Goal: Task Accomplishment & Management: Use online tool/utility

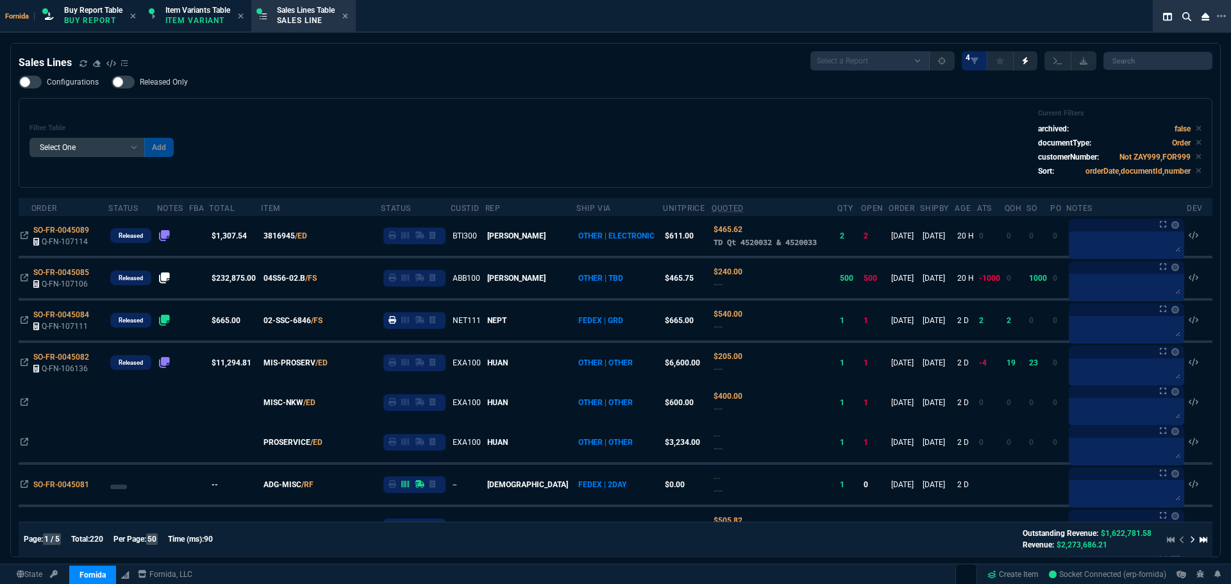
select select "1: BROV"
select select
click at [430, 181] on div "Filter Table Select One Add Filter () Age () ATS () Cond (itemVariantCode) Cust…" at bounding box center [616, 143] width 1194 height 90
click at [498, 96] on div "Configurations Released Only Filter Table Select One Add Filter () Age () ATS (…" at bounding box center [616, 132] width 1194 height 112
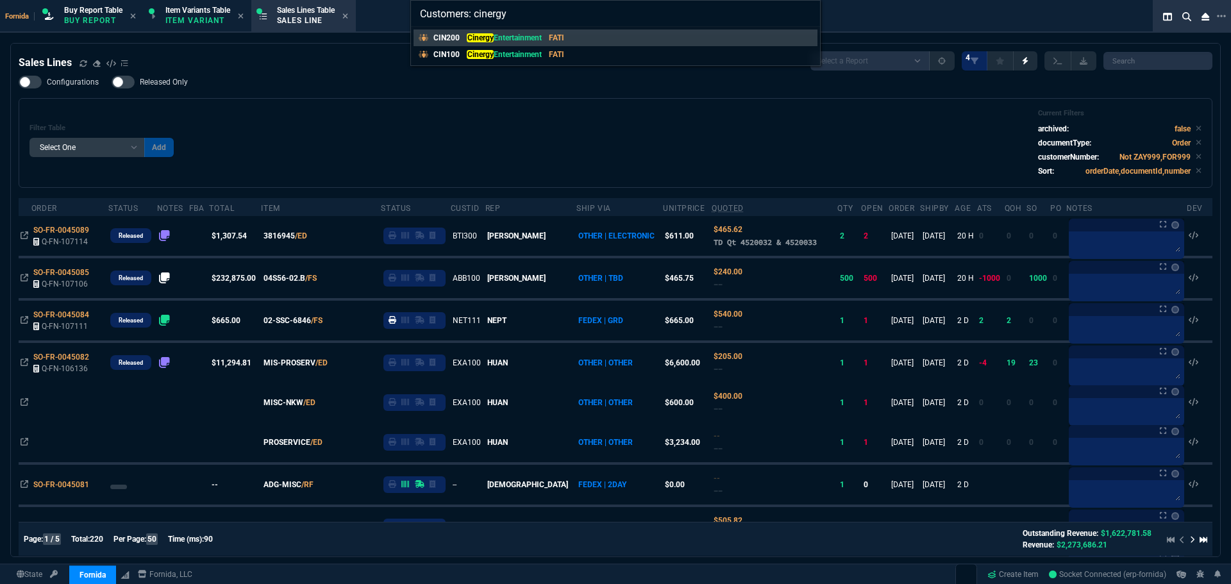
type input "Customers: cinergy"
click at [546, 56] on div "CIN100 Cinergy Entertainment FATI" at bounding box center [502, 55] width 136 height 12
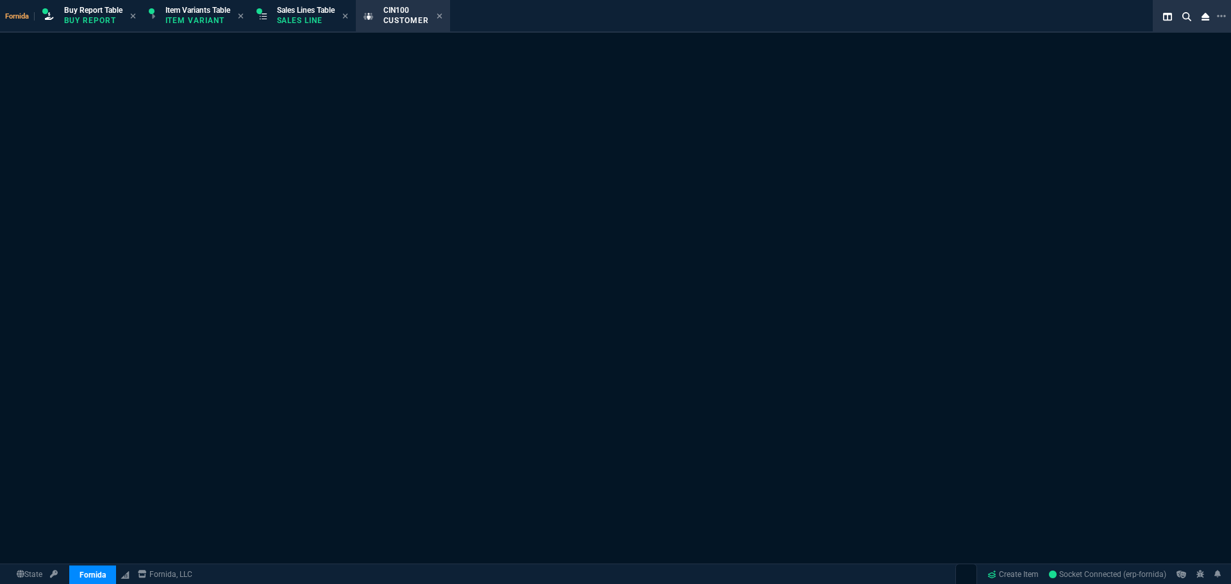
select select "1: quotes"
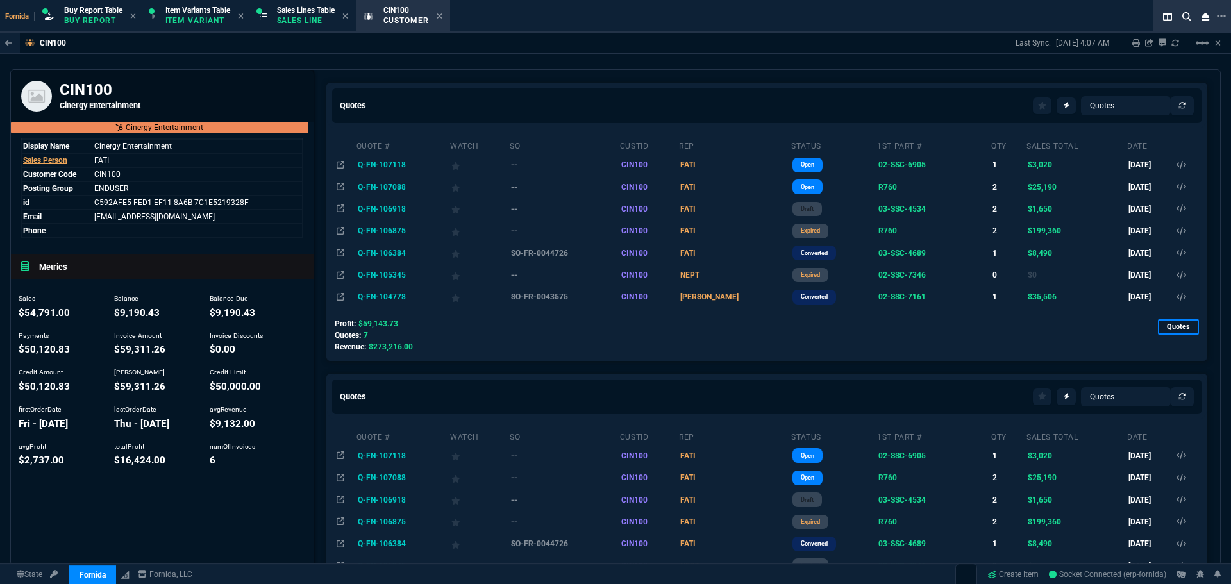
click at [387, 210] on td "Q-FN-106918" at bounding box center [403, 209] width 94 height 22
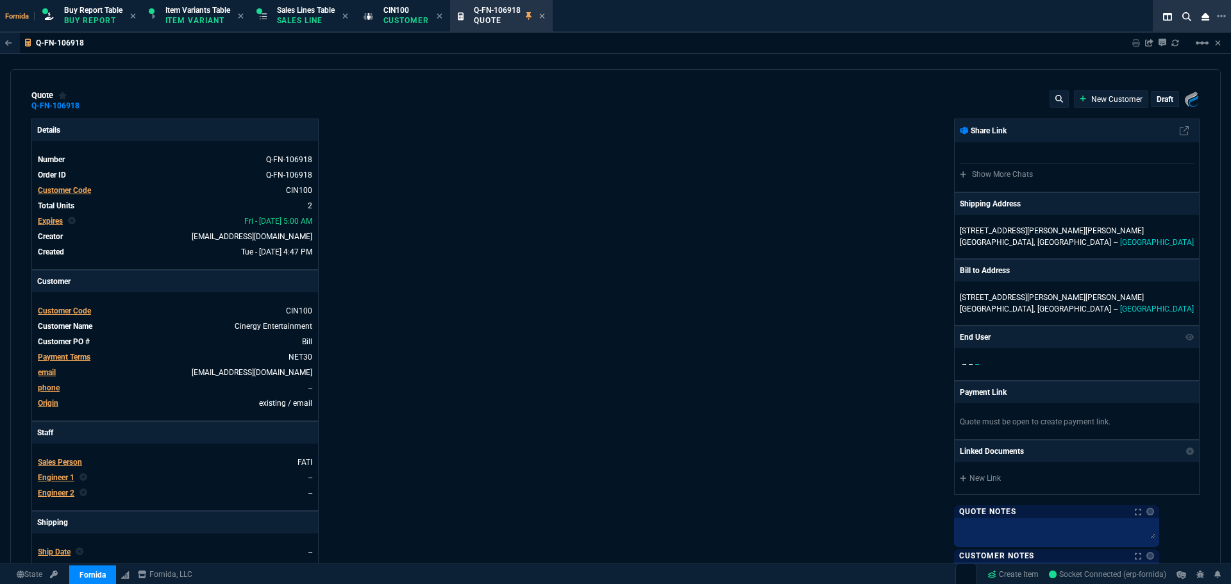
type input "15"
type input "125"
type input "1198"
type input "31"
click at [1203, 46] on mat-icon "linear_scale" at bounding box center [1202, 42] width 15 height 15
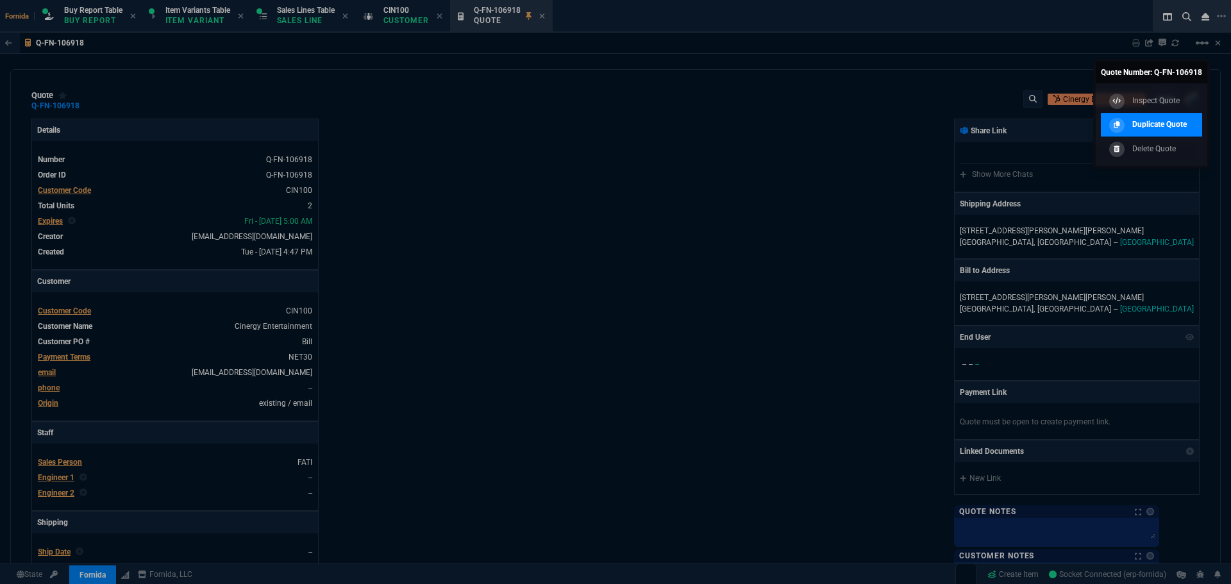
click at [1166, 130] on p "Duplicate Quote" at bounding box center [1159, 125] width 55 height 12
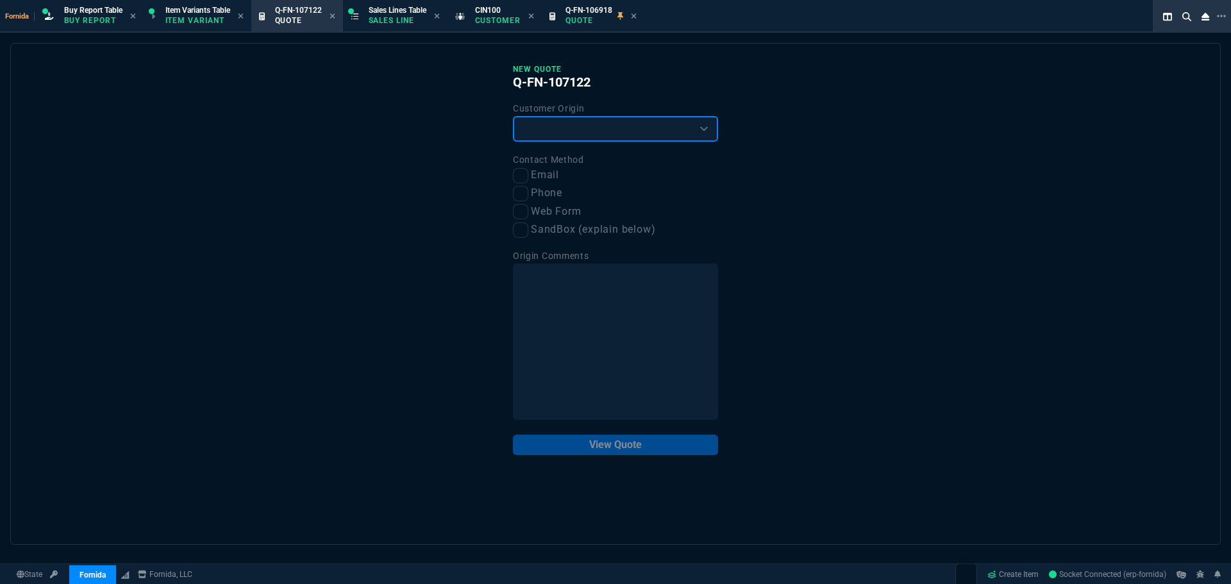
drag, startPoint x: 574, startPoint y: 131, endPoint x: 561, endPoint y: 142, distance: 16.8
click at [574, 131] on select "Existing Customer Amazon Lead (first order) Website Lead (first order) Called (…" at bounding box center [615, 129] width 205 height 26
select select "existing"
click at [513, 117] on select "Existing Customer Amazon Lead (first order) Website Lead (first order) Called (…" at bounding box center [615, 129] width 205 height 26
click at [521, 171] on input "Email" at bounding box center [520, 175] width 15 height 15
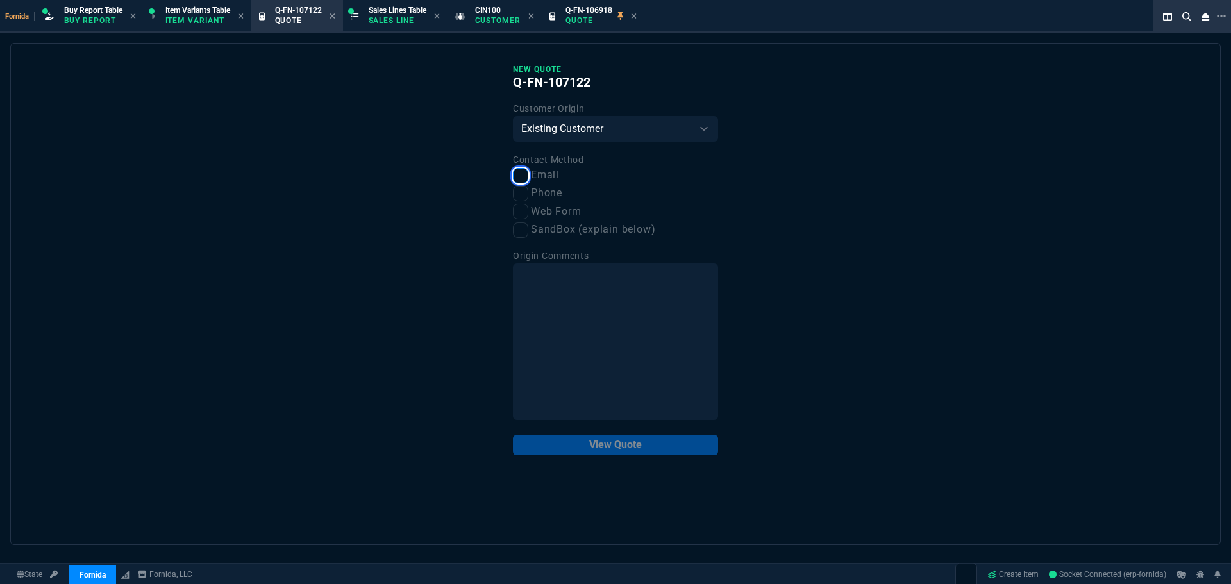
checkbox input "true"
click at [659, 446] on button "View Quote" at bounding box center [615, 445] width 205 height 21
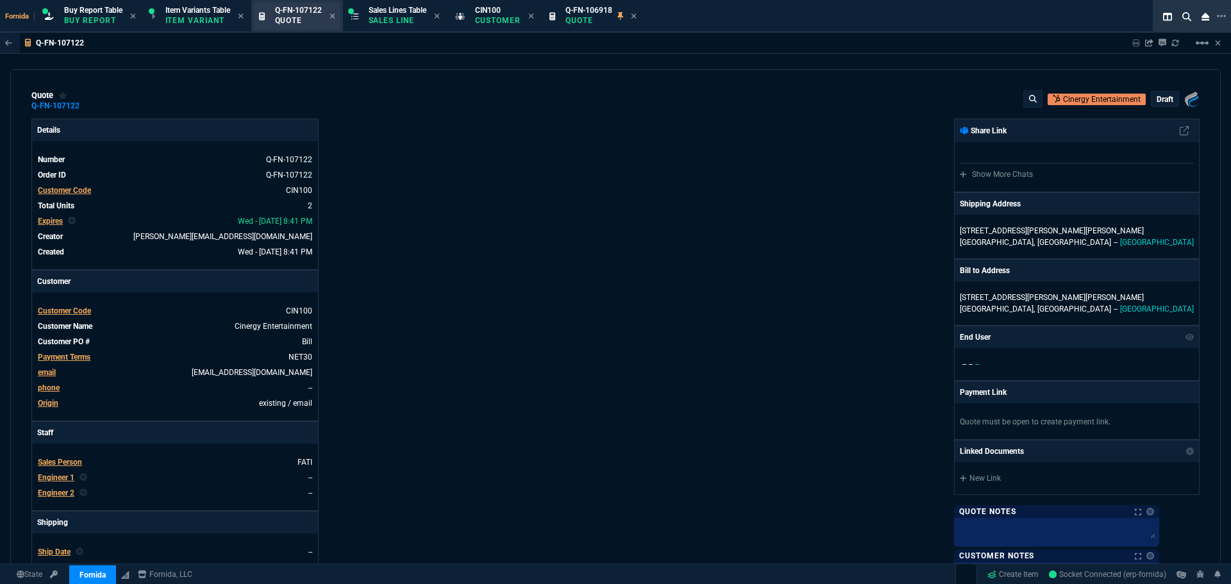
type input "15"
type input "125"
type input "31"
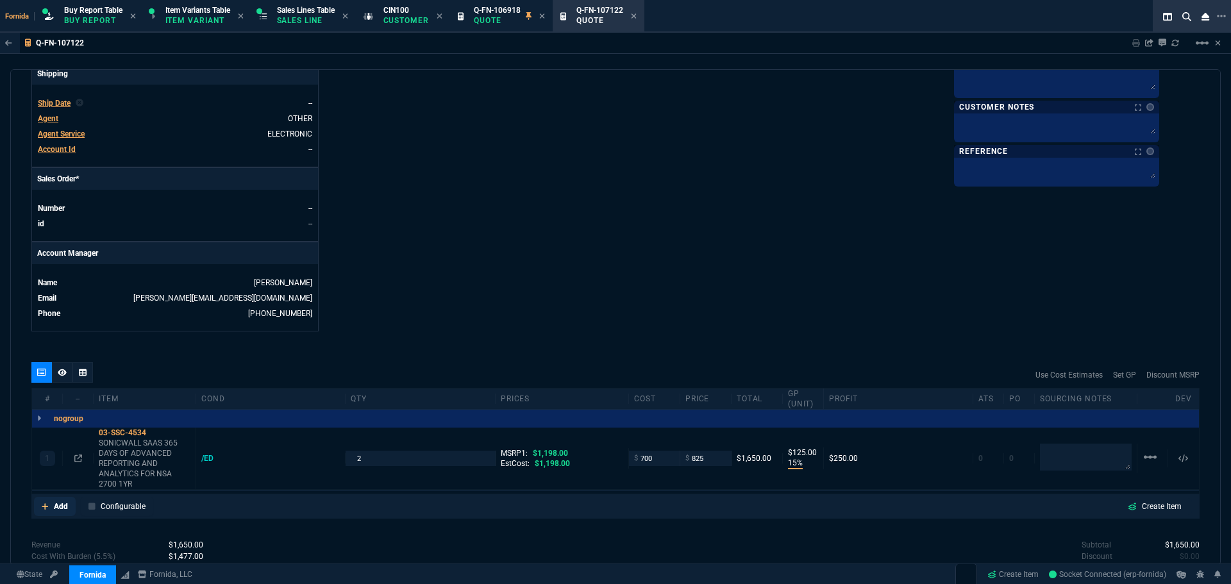
click at [61, 502] on p "Add" at bounding box center [61, 507] width 14 height 12
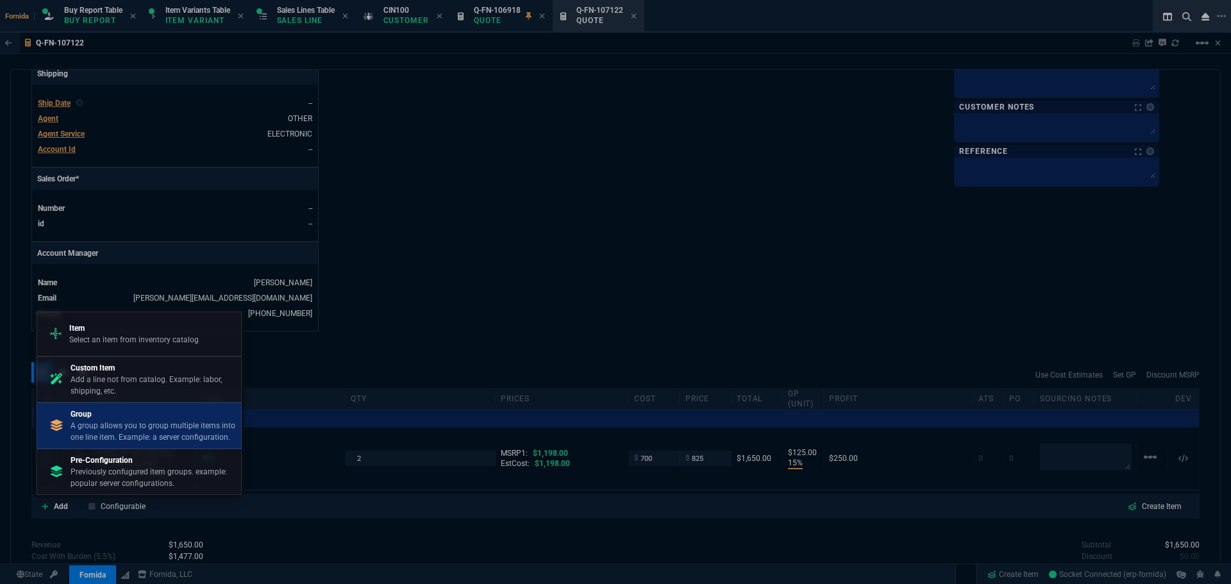
click at [133, 428] on p "A group allows you to group multiple items into one line item. Example: a serve…" at bounding box center [153, 431] width 165 height 23
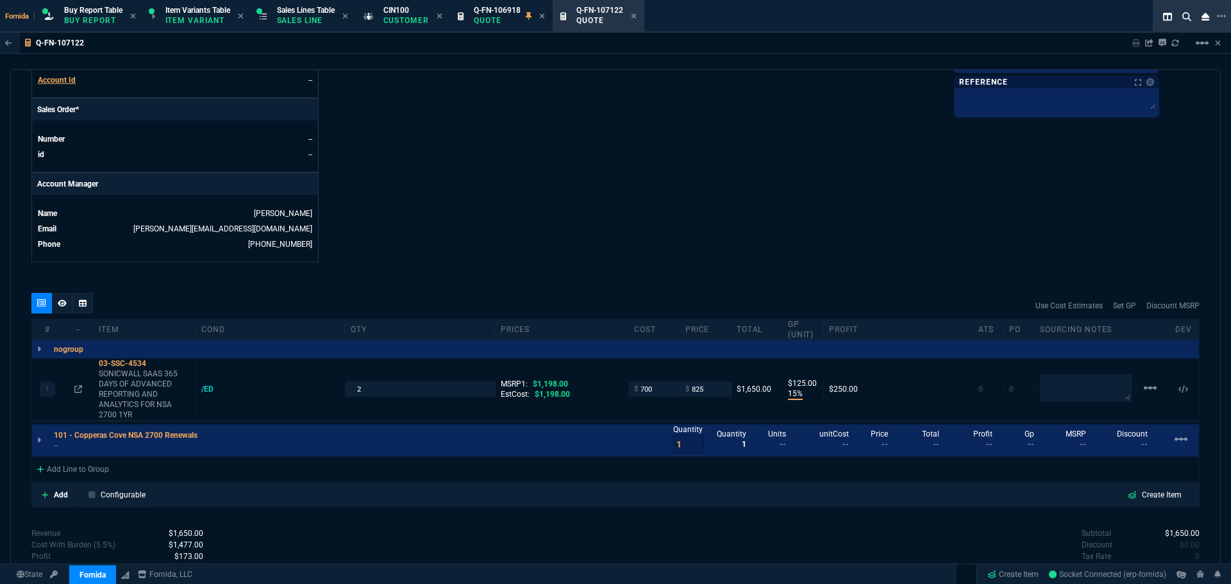
scroll to position [577, 0]
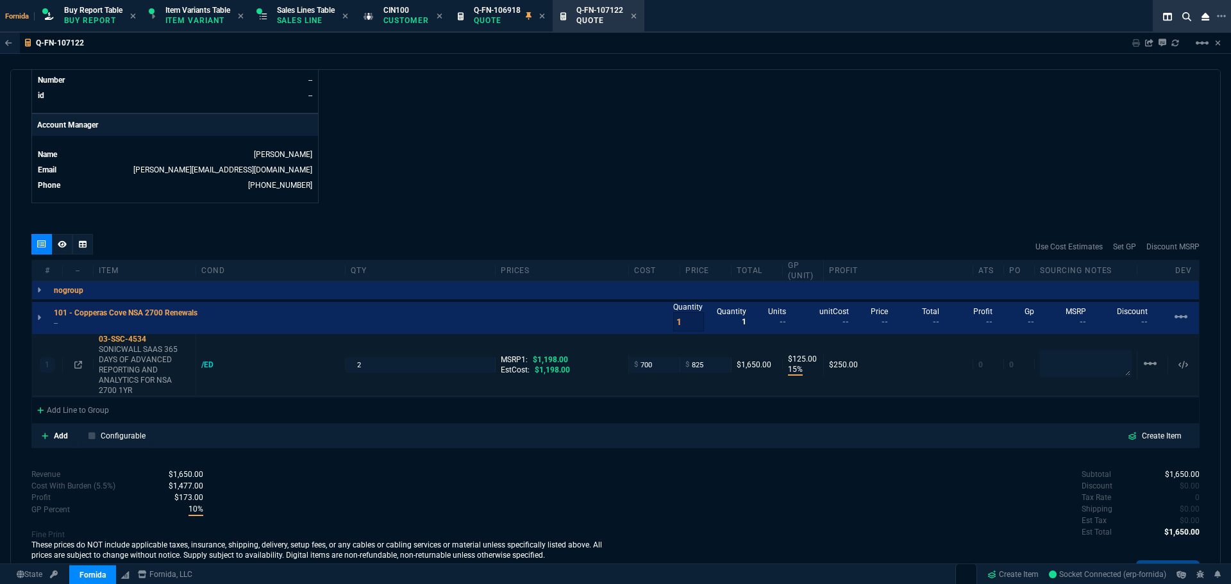
type input "15"
type input "125"
type input "31"
click at [379, 366] on input "2" at bounding box center [420, 364] width 139 height 15
type input "1"
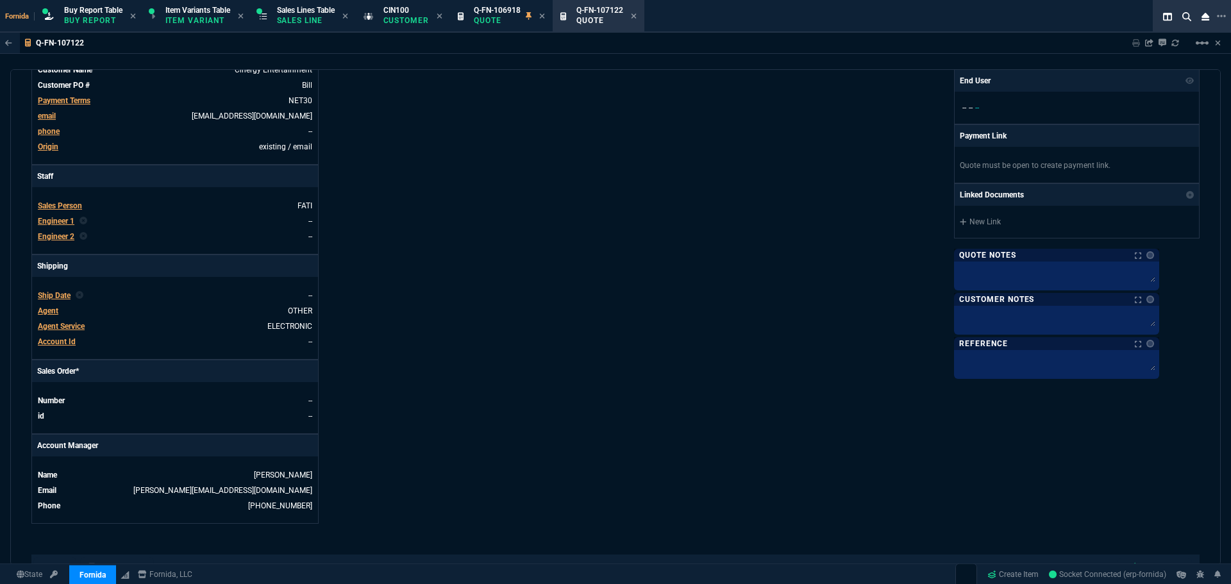
scroll to position [513, 0]
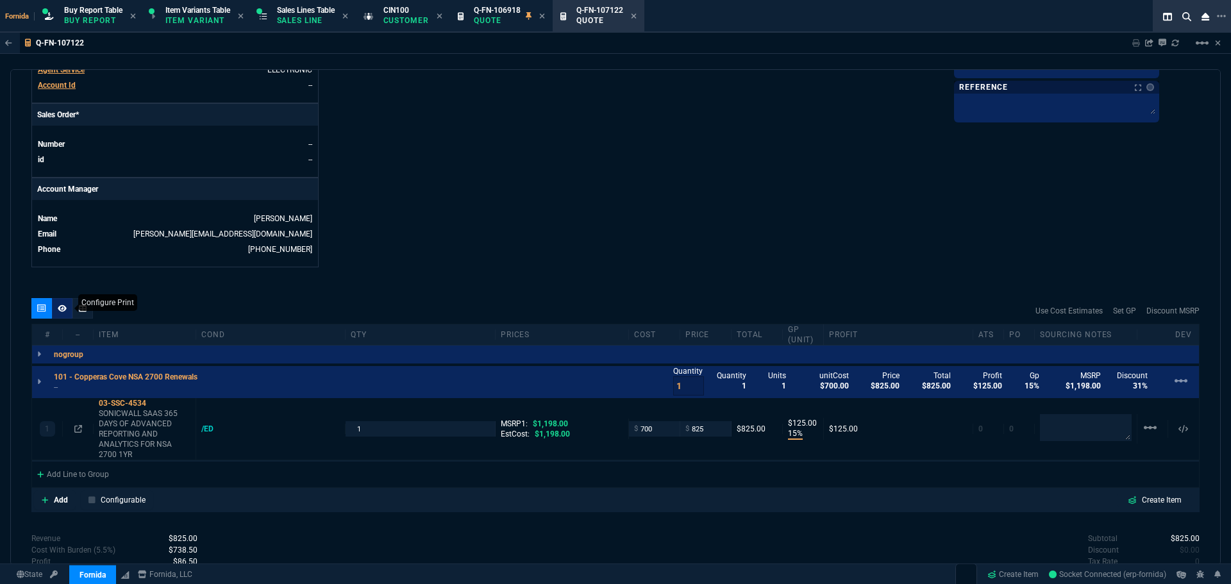
click at [62, 313] on fa-icon at bounding box center [62, 308] width 9 height 9
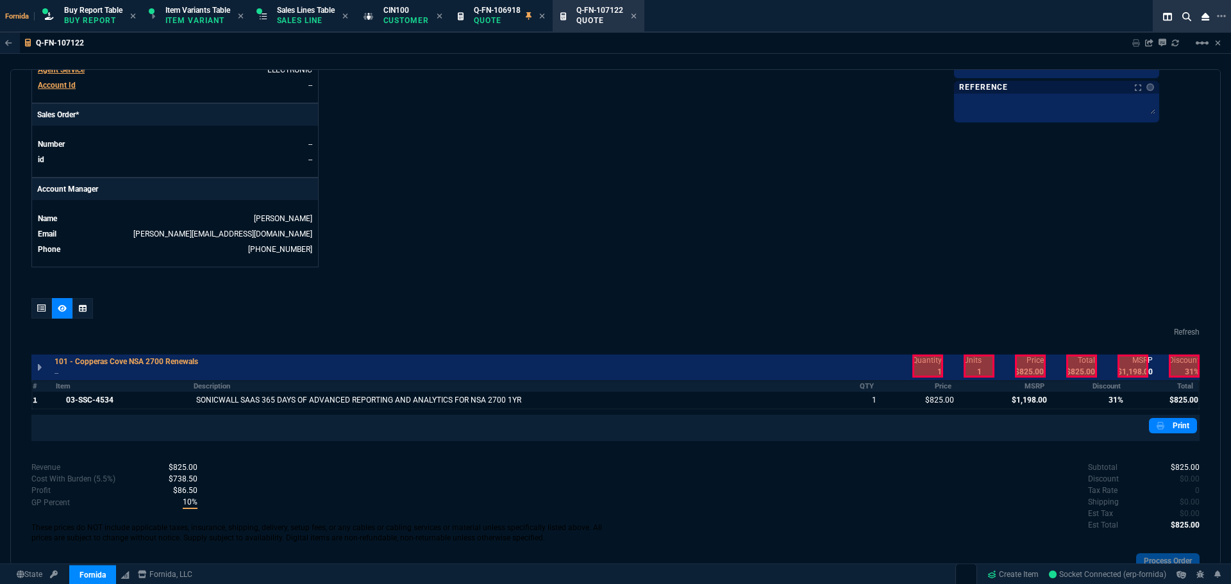
click at [928, 366] on div at bounding box center [928, 366] width 31 height 23
click at [1031, 376] on div at bounding box center [1030, 366] width 31 height 23
drag, startPoint x: 1086, startPoint y: 374, endPoint x: 1137, endPoint y: 373, distance: 51.3
click at [1087, 374] on div at bounding box center [1081, 366] width 31 height 23
click at [38, 305] on icon at bounding box center [41, 309] width 9 height 8
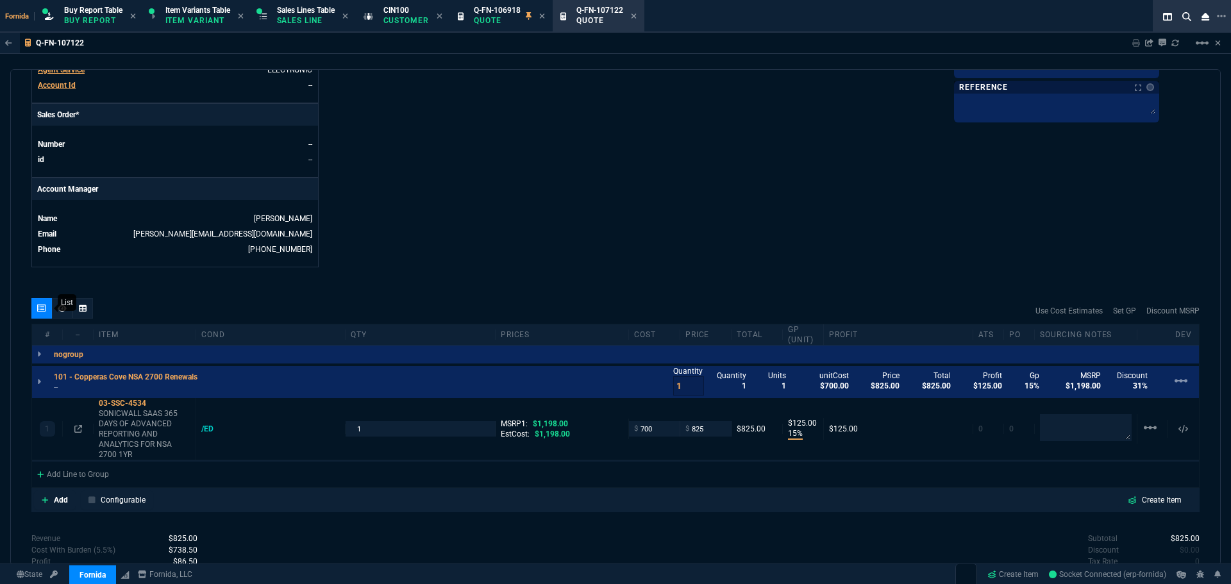
type input "15"
type input "125"
type input "31"
click at [62, 383] on p "--" at bounding box center [129, 387] width 151 height 10
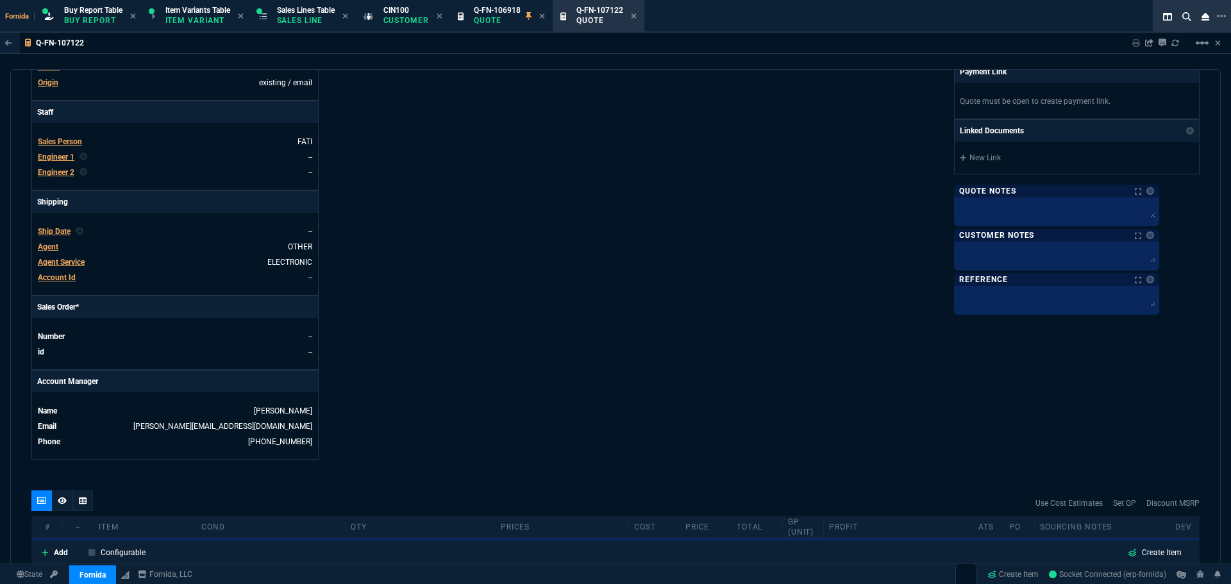
scroll to position [638, 0]
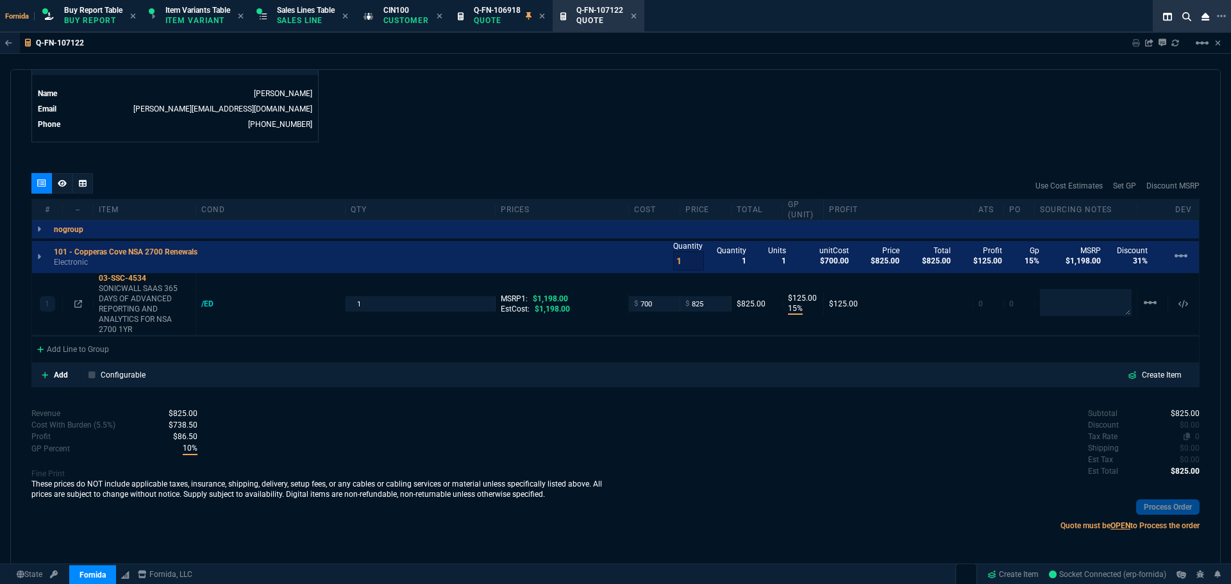
click at [1195, 436] on span "0" at bounding box center [1197, 436] width 4 height 9
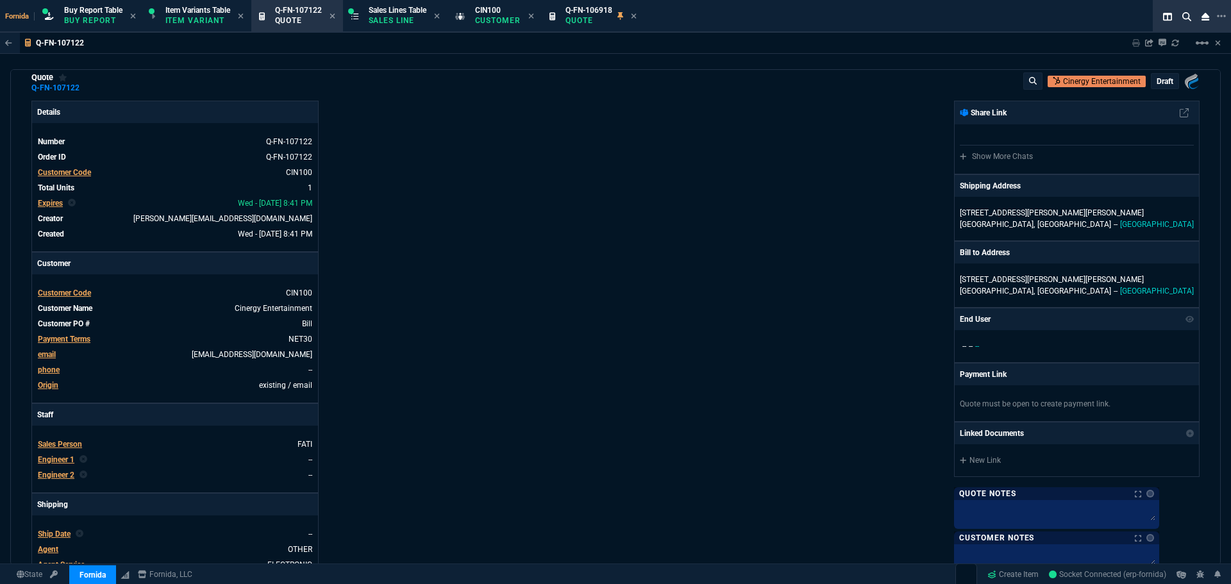
scroll to position [0, 0]
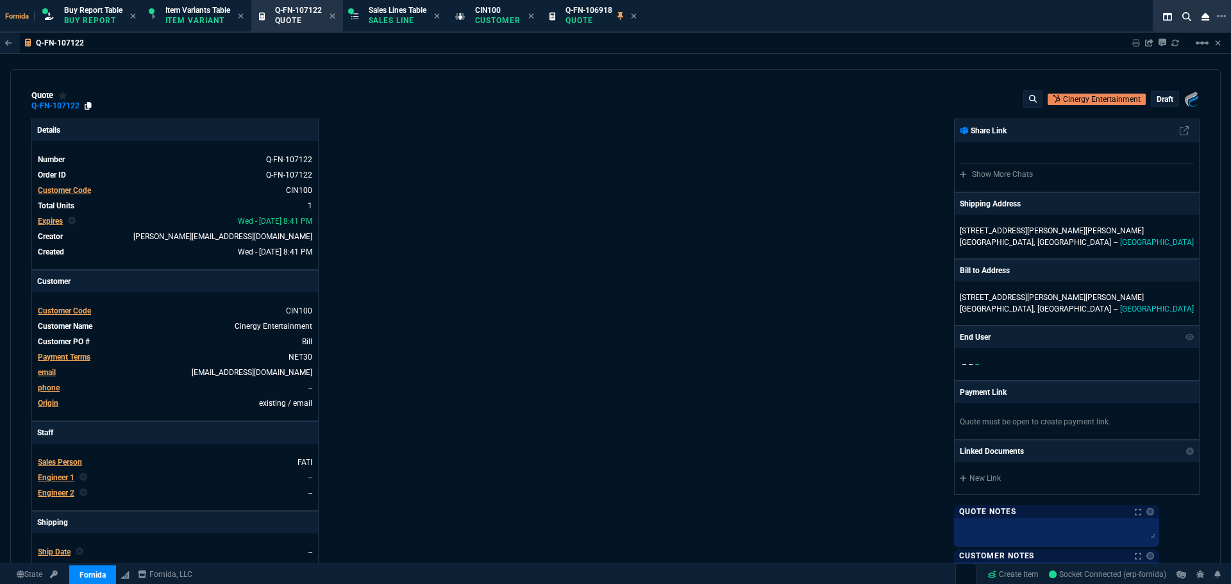
click at [88, 106] on icon at bounding box center [88, 106] width 7 height 8
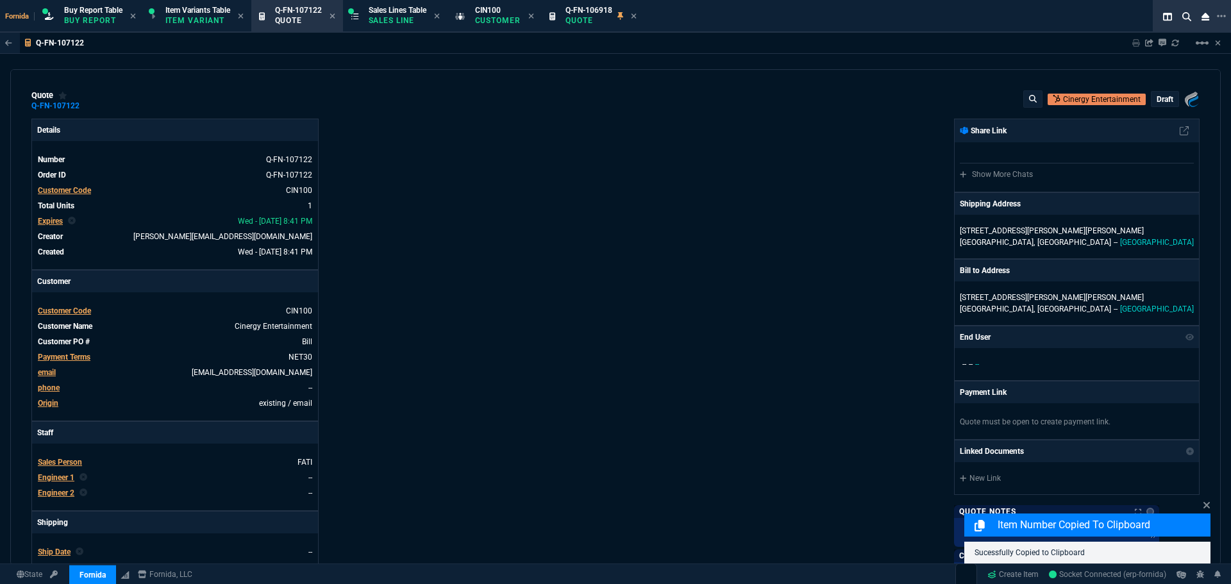
click at [700, 128] on div "Fornida, LLC [STREET_ADDRESS] Share Link Show More Chats Shipping Address [STRE…" at bounding box center [908, 450] width 584 height 662
click at [1166, 99] on div "draft" at bounding box center [1165, 99] width 27 height 15
click at [1157, 101] on p "draft" at bounding box center [1165, 99] width 17 height 10
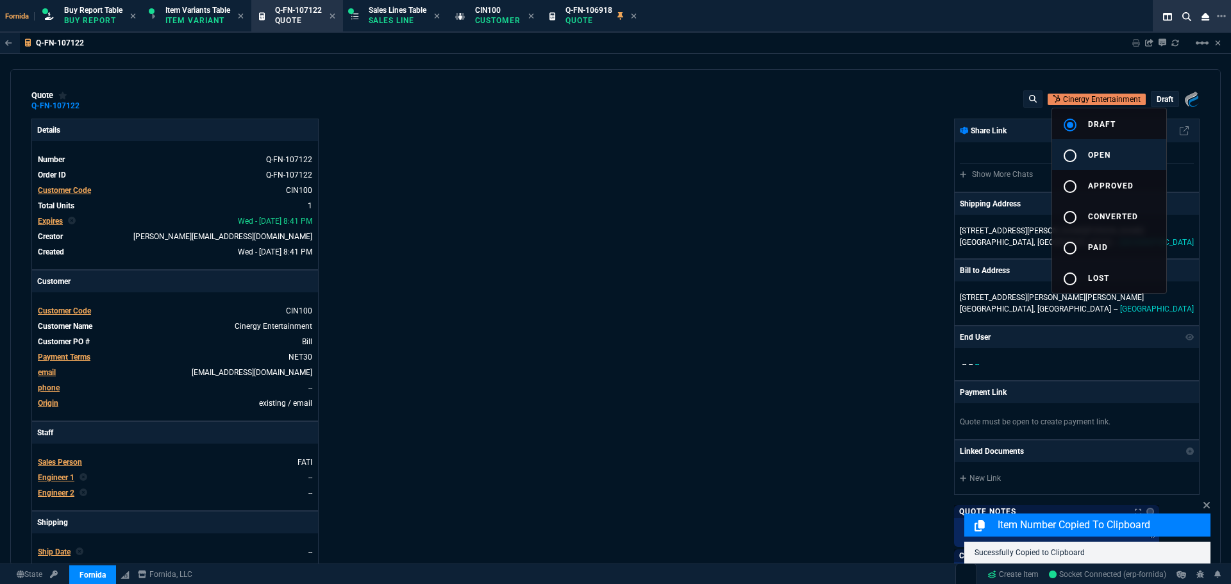
click at [1109, 159] on button "radio_button_unchecked open" at bounding box center [1109, 154] width 114 height 31
click at [907, 156] on div at bounding box center [615, 292] width 1231 height 584
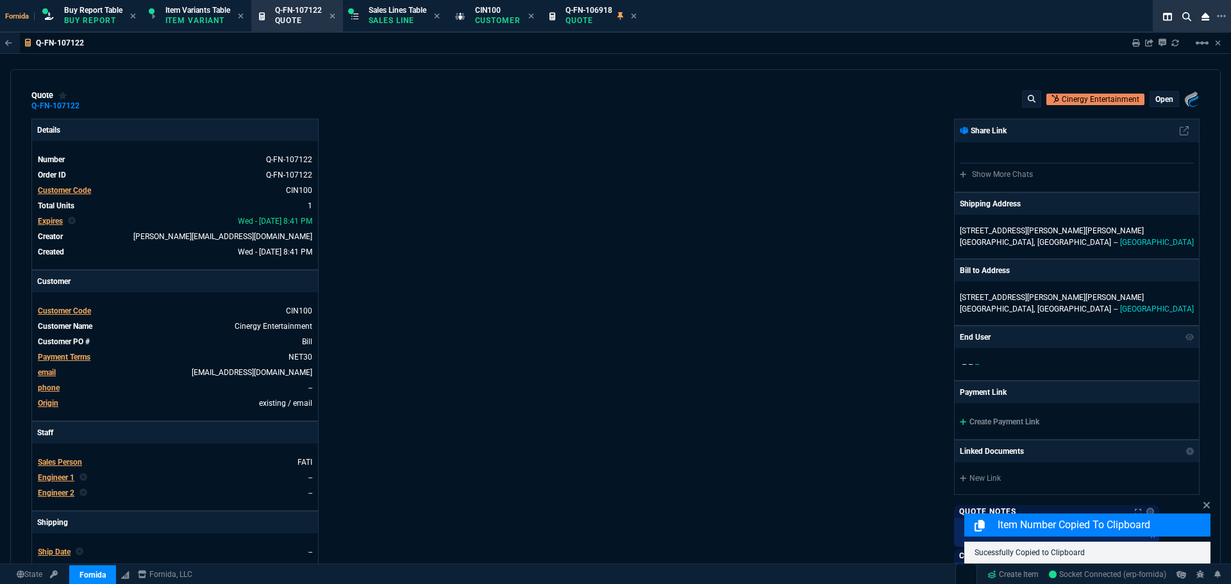
type input "15"
type input "125"
type input "31"
click at [607, 214] on div "Details Number Q-FN-107122 Order ID Q-FN-107122 Customer Code CIN100 Total Unit…" at bounding box center [323, 450] width 584 height 662
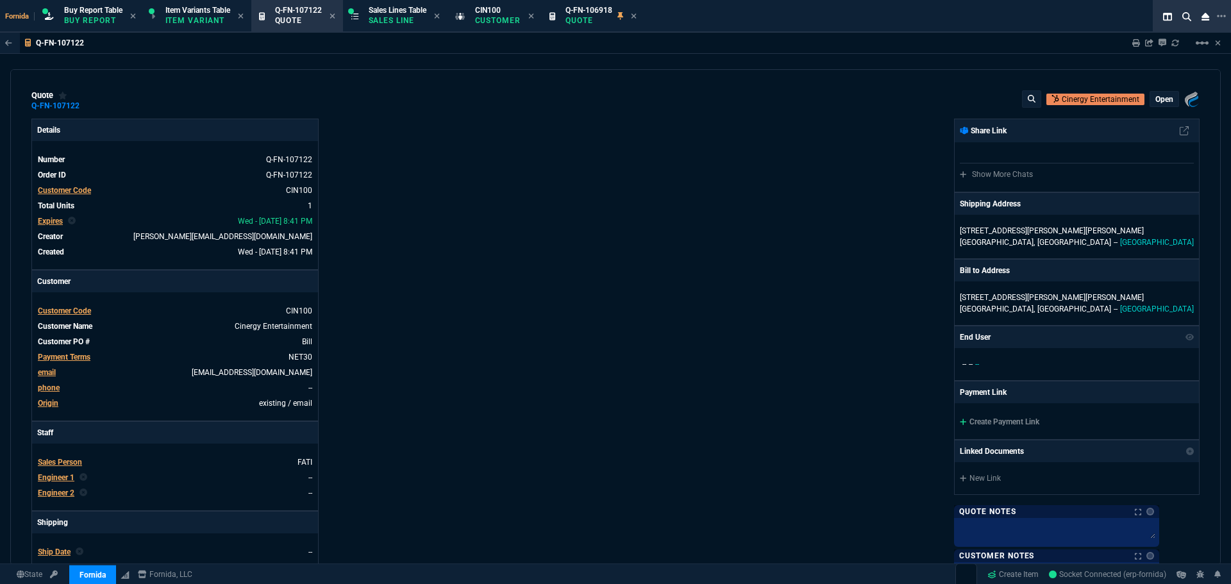
click at [618, 175] on div "Fornida, LLC [STREET_ADDRESS] Share Link Show More Chats Shipping Address [STRE…" at bounding box center [908, 450] width 584 height 662
click at [83, 107] on div "Q-FN-107122" at bounding box center [61, 106] width 60 height 10
click at [90, 106] on icon at bounding box center [88, 106] width 7 height 8
drag, startPoint x: 87, startPoint y: 108, endPoint x: 669, endPoint y: 199, distance: 589.4
click at [87, 108] on icon at bounding box center [88, 106] width 7 height 8
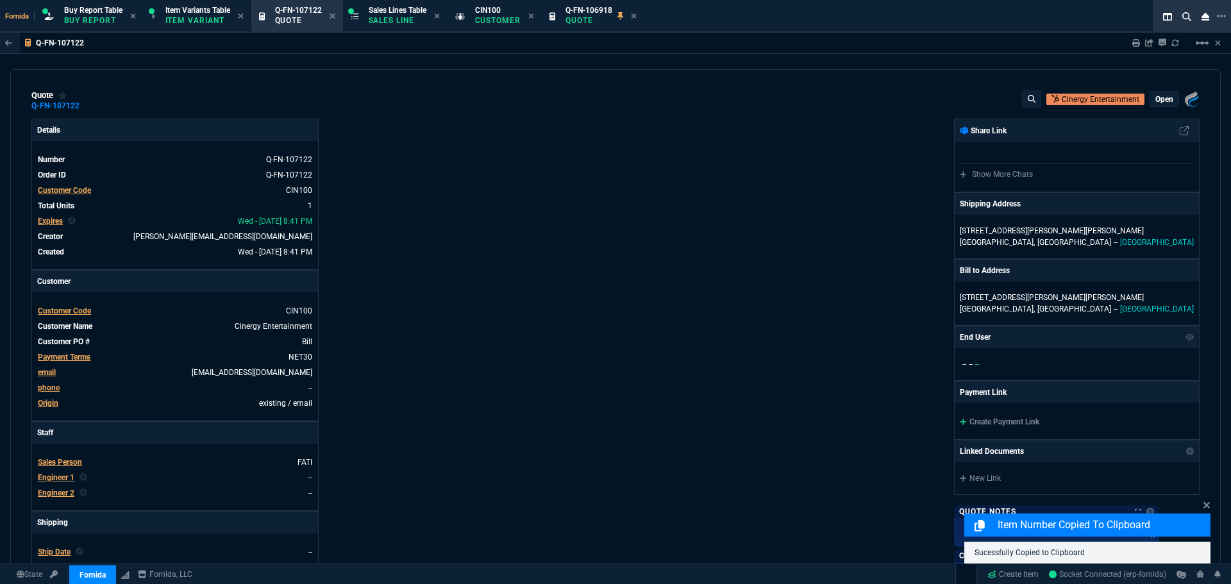
click at [794, 242] on div "Fornida, LLC [STREET_ADDRESS] Share Link Show More Chats Shipping Address [STRE…" at bounding box center [908, 450] width 584 height 662
click at [800, 258] on div "Fornida, LLC [STREET_ADDRESS] Share Link Show More Chats Shipping Address [STRE…" at bounding box center [908, 450] width 584 height 662
drag, startPoint x: 88, startPoint y: 107, endPoint x: 288, endPoint y: 132, distance: 201.6
click at [88, 107] on icon at bounding box center [88, 106] width 7 height 8
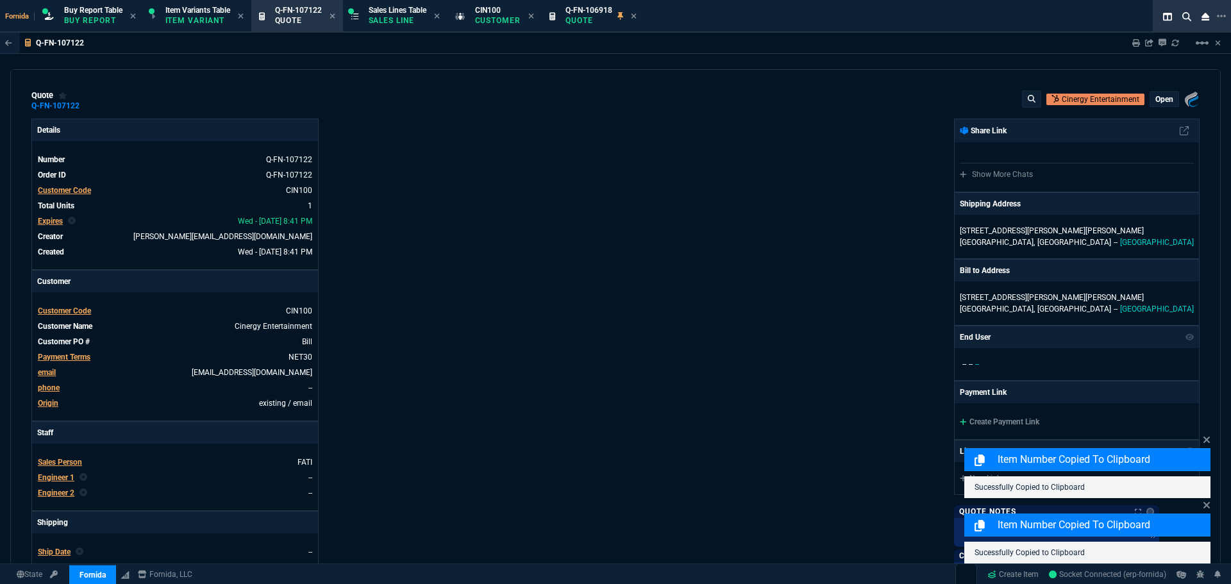
click at [655, 228] on div "Fornida, LLC [STREET_ADDRESS] Share Link Show More Chats Shipping Address [STRE…" at bounding box center [908, 450] width 584 height 662
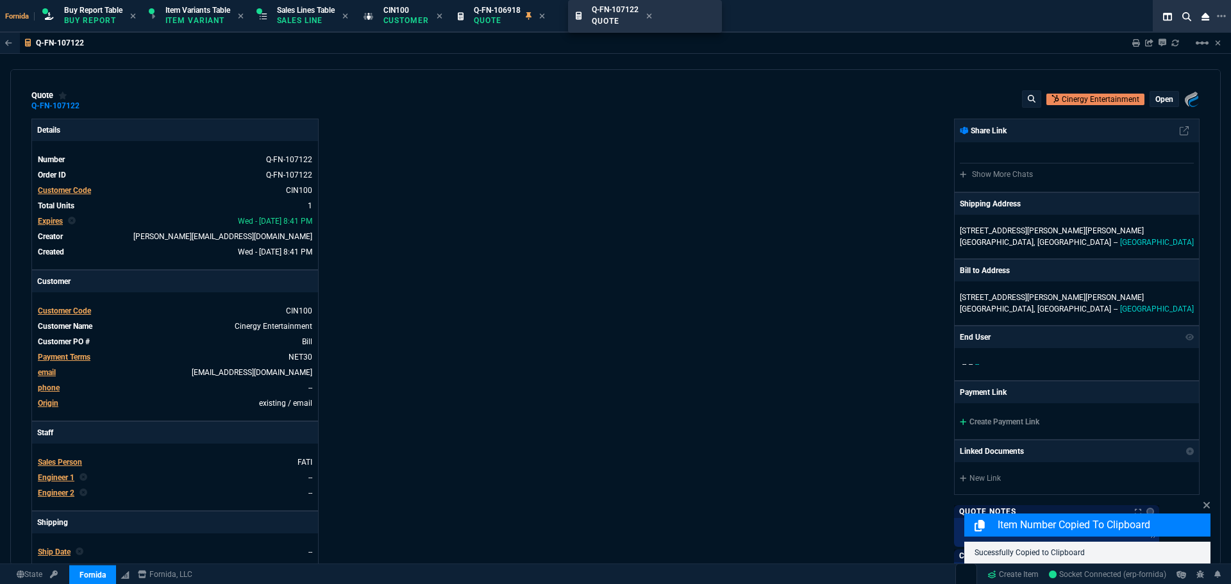
drag, startPoint x: 296, startPoint y: 15, endPoint x: 630, endPoint y: 38, distance: 334.3
drag, startPoint x: 550, startPoint y: 16, endPoint x: 543, endPoint y: 16, distance: 7.7
click at [545, 16] on icon at bounding box center [542, 16] width 6 height 8
click at [442, 15] on icon at bounding box center [440, 16] width 6 height 8
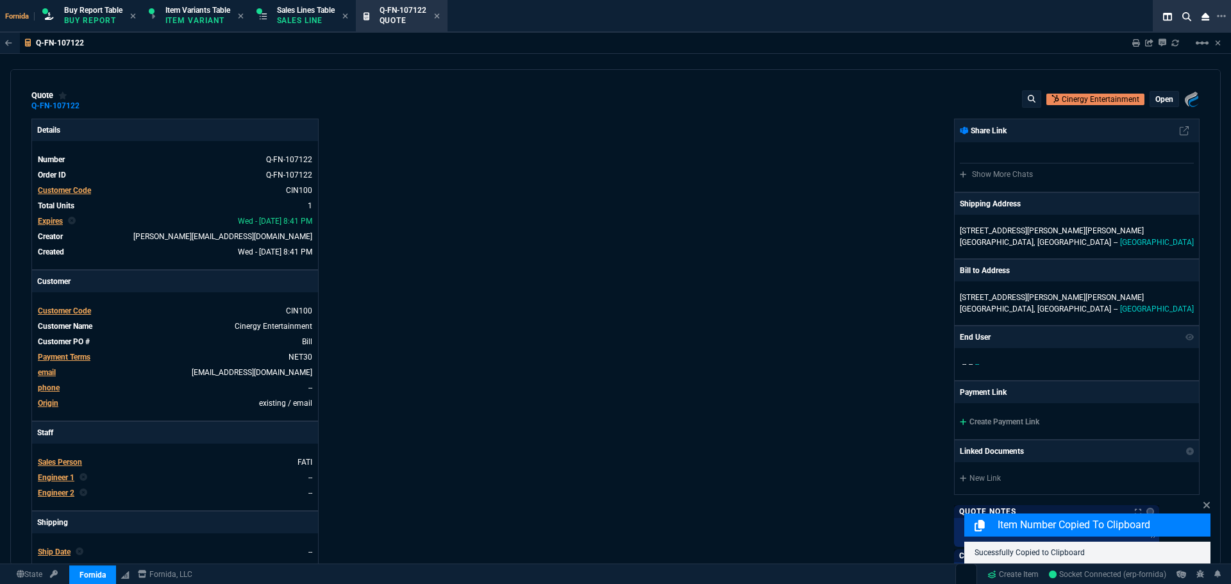
click at [495, 131] on div "Details Number Q-FN-107122 Order ID Q-FN-107122 Customer Code CIN100 Total Unit…" at bounding box center [323, 450] width 584 height 662
click at [85, 110] on fa-icon at bounding box center [88, 105] width 7 height 9
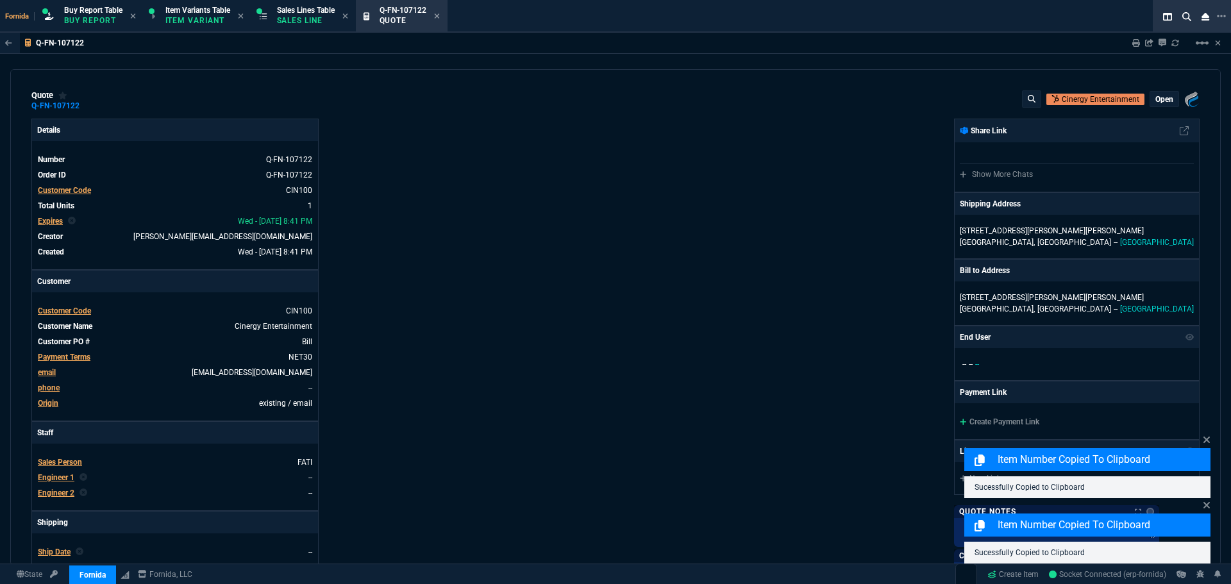
click at [823, 177] on div "Fornida, LLC [STREET_ADDRESS] Share Link Show More Chats Shipping Address [STRE…" at bounding box center [908, 450] width 584 height 662
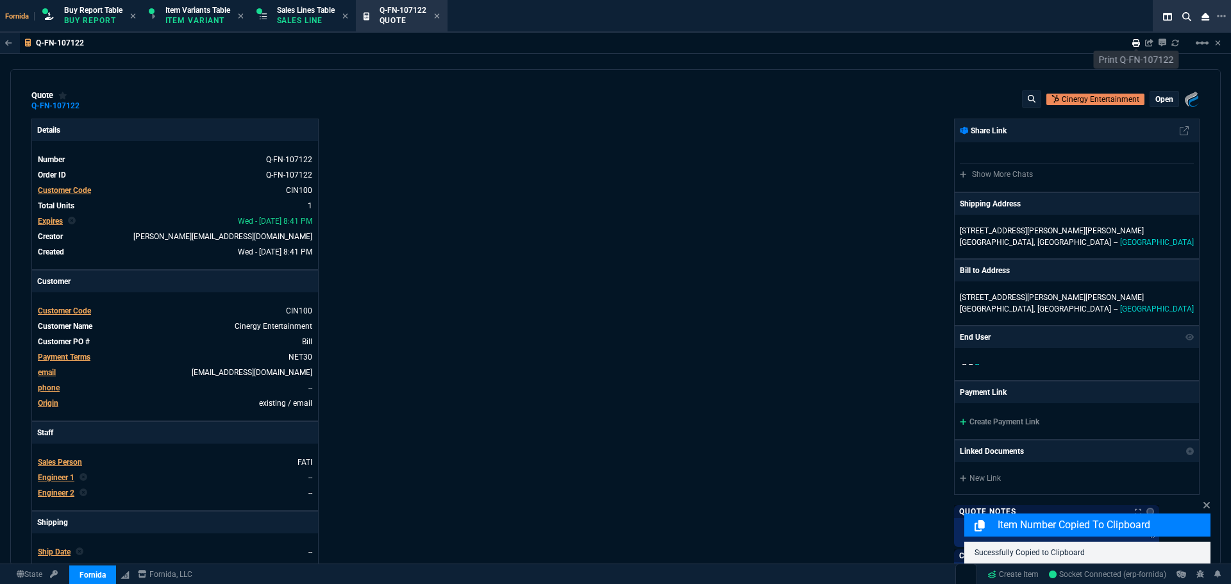
click at [1134, 44] on icon at bounding box center [1136, 43] width 8 height 8
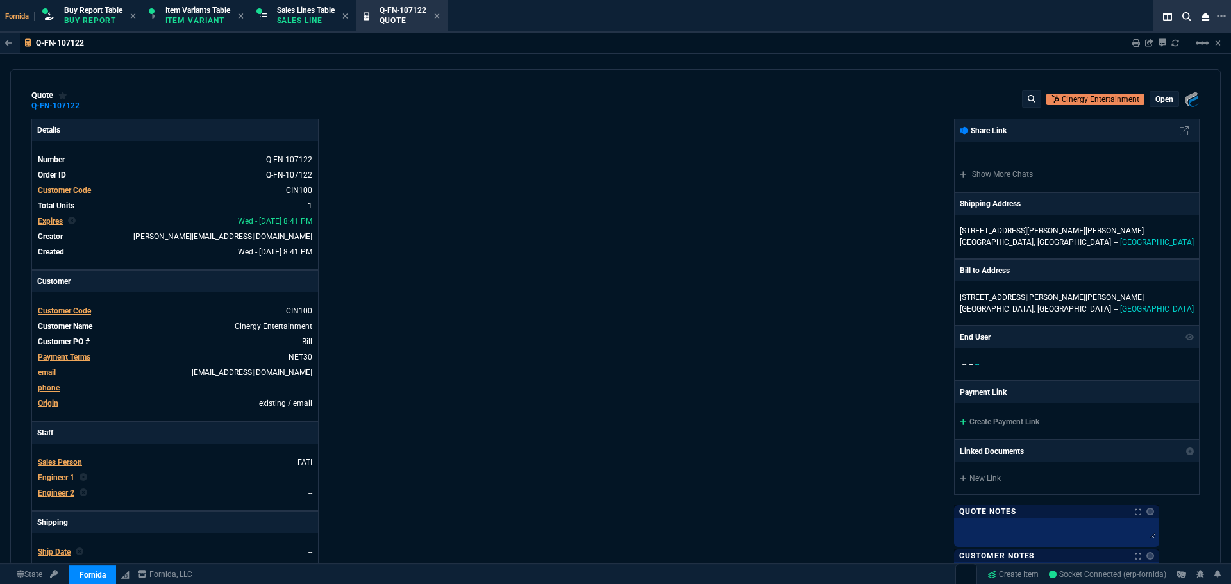
type input "15"
type input "125"
type input "31"
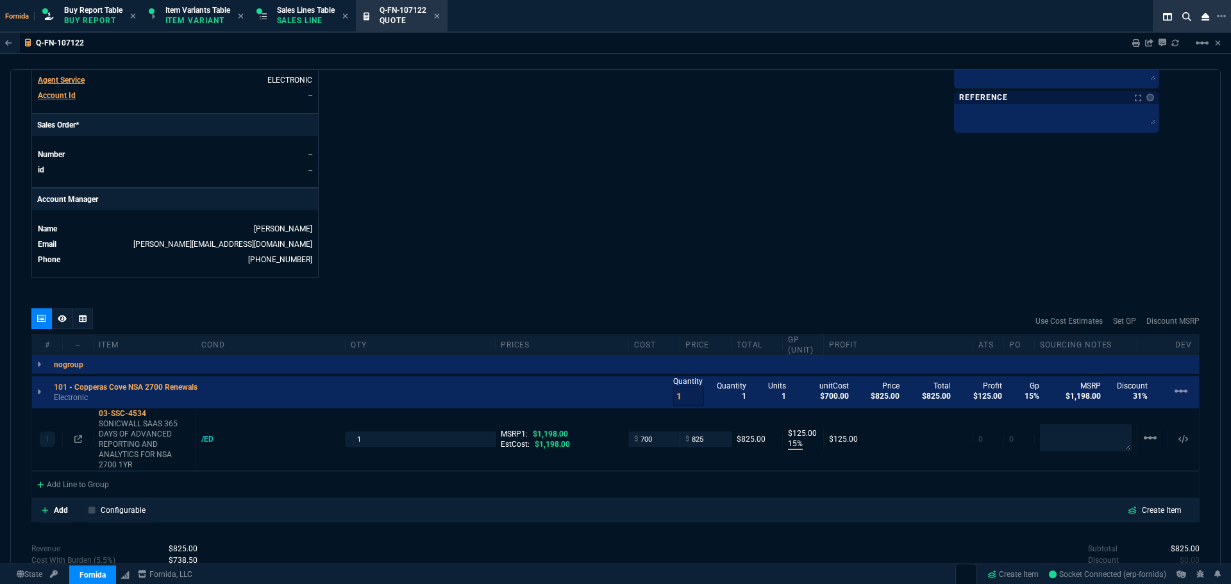
scroll to position [618, 0]
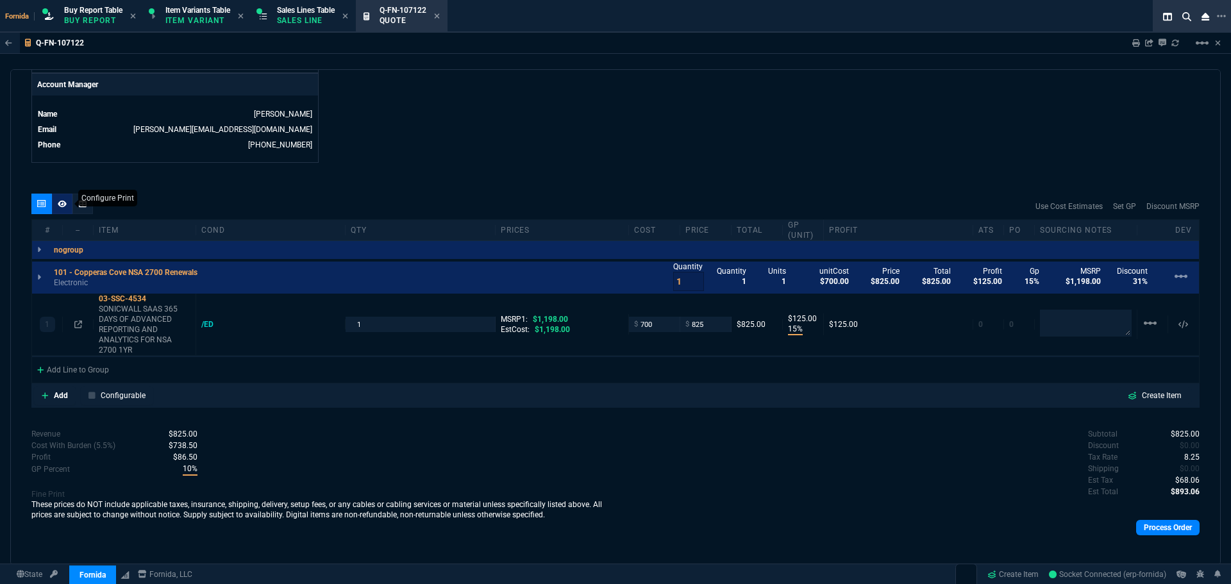
click at [64, 213] on div at bounding box center [62, 204] width 21 height 21
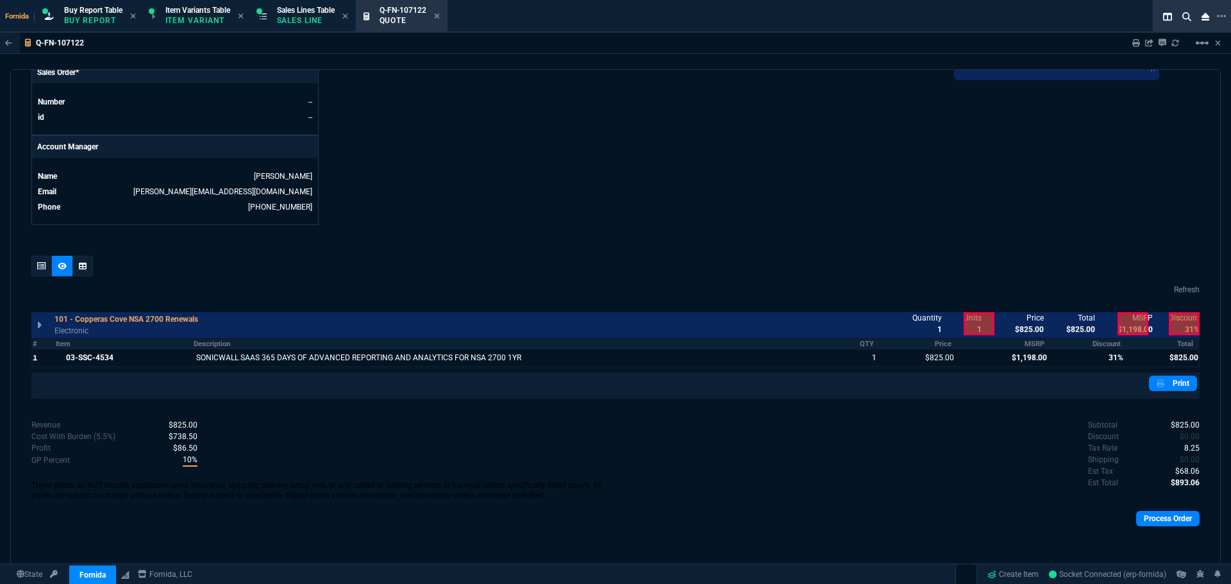
scroll to position [555, 0]
click at [1050, 358] on div at bounding box center [1088, 357] width 76 height 17
click at [1082, 362] on div at bounding box center [1088, 357] width 76 height 17
click at [1023, 358] on div at bounding box center [1003, 357] width 92 height 17
click at [46, 268] on icon at bounding box center [41, 266] width 9 height 8
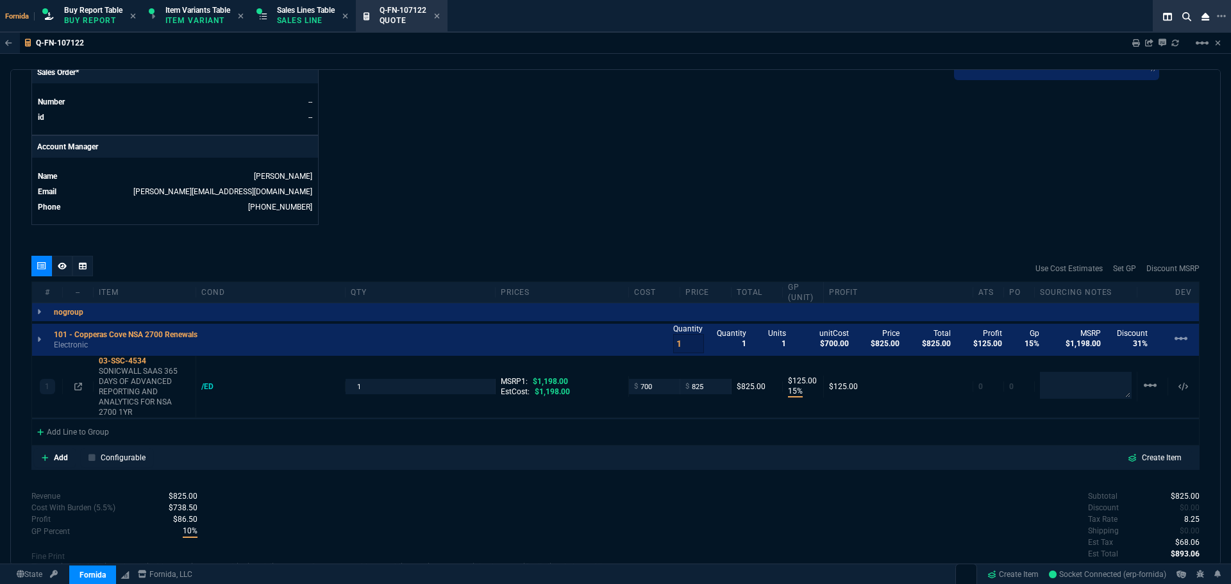
type input "15"
type input "125"
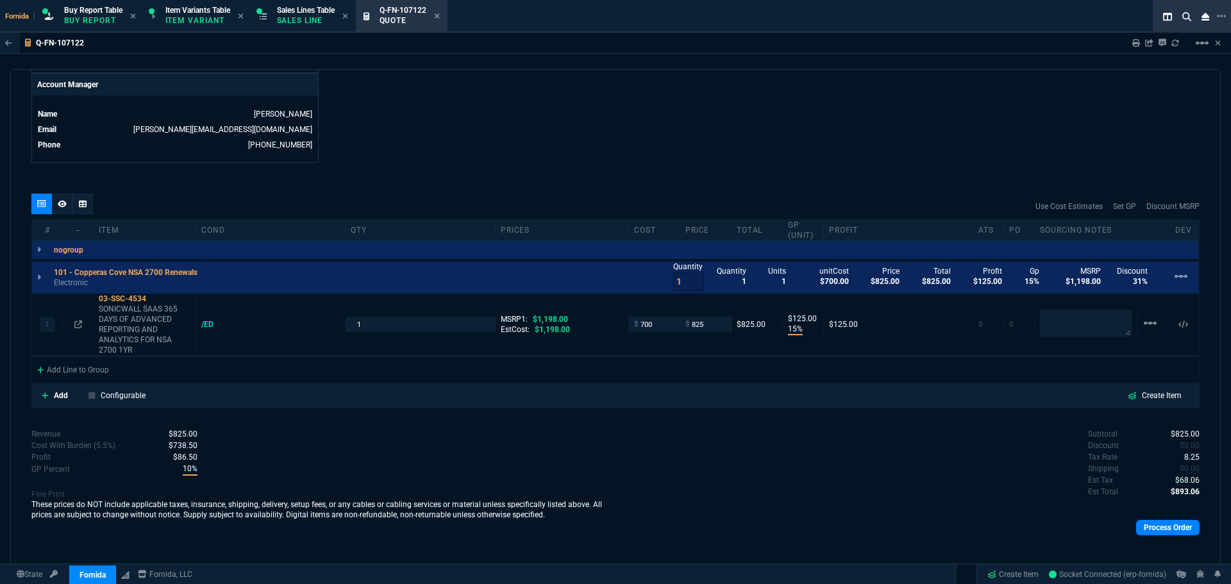
type input "31"
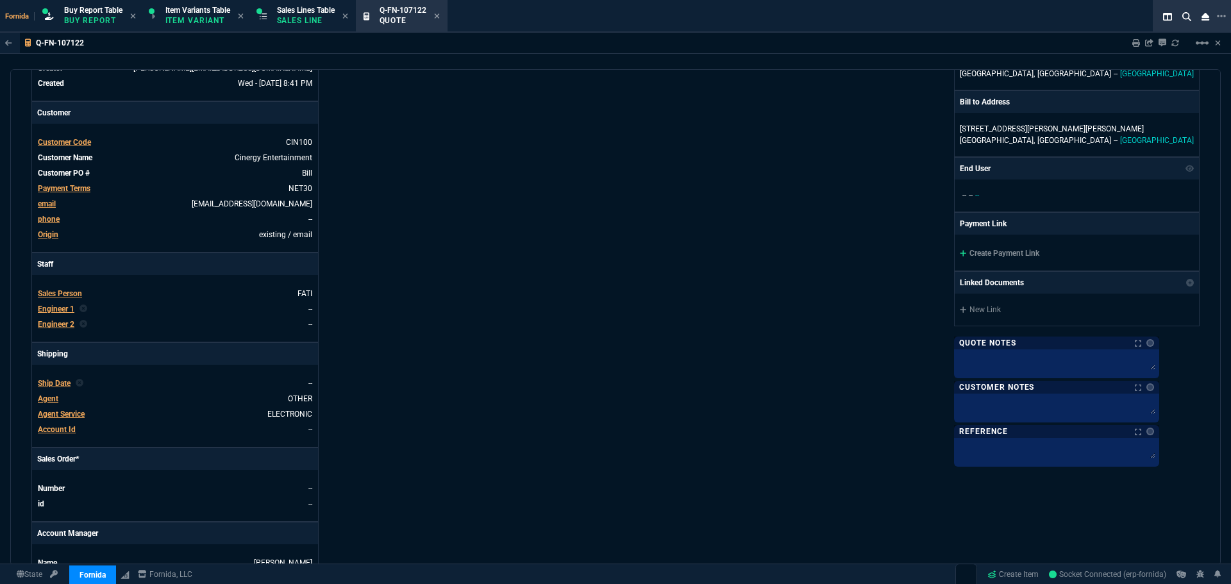
scroll to position [0, 0]
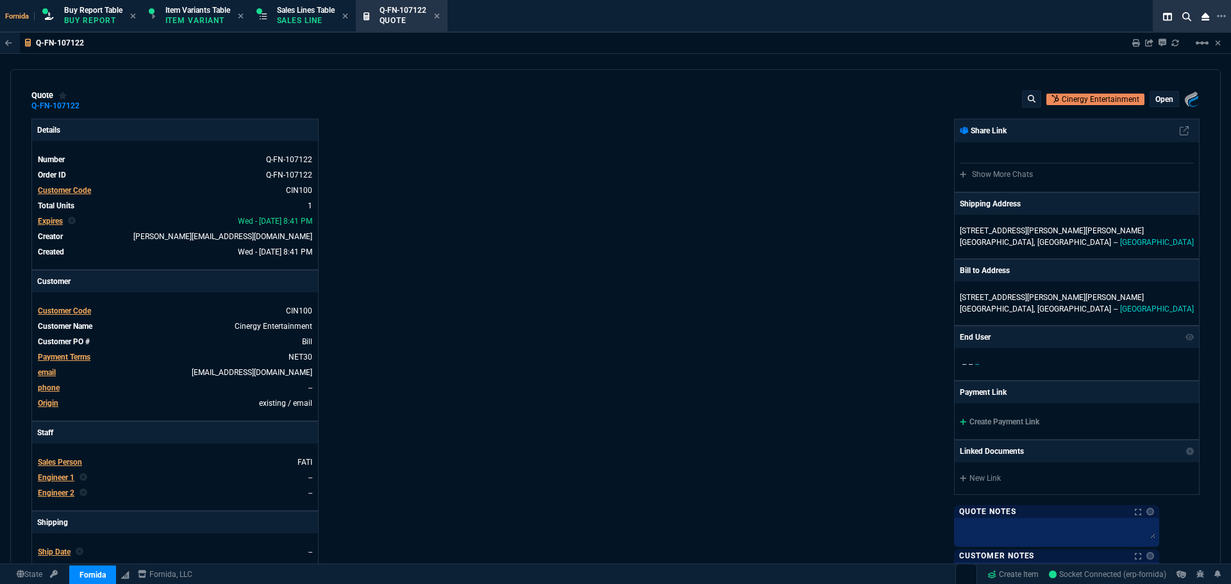
click at [92, 105] on div "quote Q-FN-107122 Cinergy Entertainment open Fornida, LLC [STREET_ADDRESS]" at bounding box center [615, 100] width 1168 height 21
click at [90, 106] on icon at bounding box center [88, 106] width 7 height 8
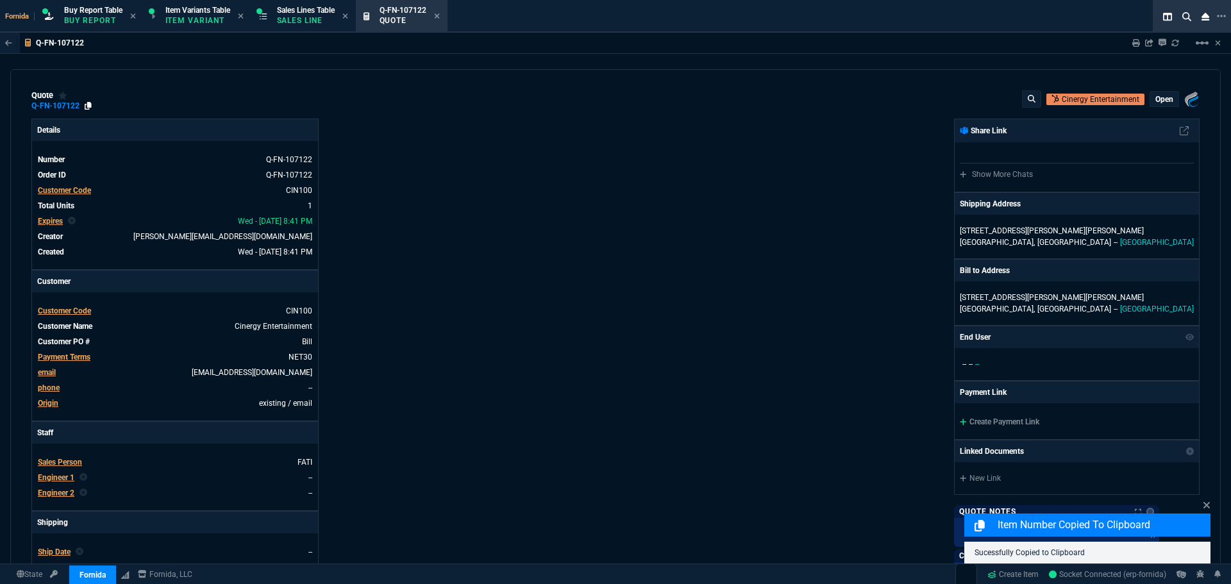
click at [88, 109] on icon at bounding box center [88, 106] width 7 height 8
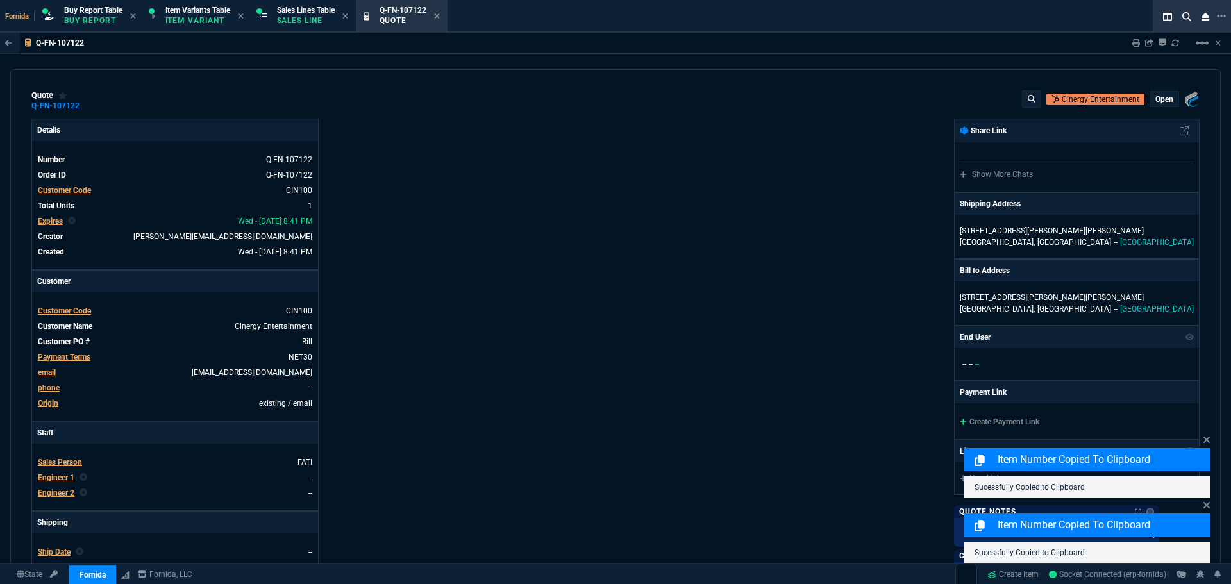
drag, startPoint x: 720, startPoint y: 105, endPoint x: 1054, endPoint y: 76, distance: 335.4
click at [721, 105] on div "quote Q-FN-107122 Cinergy Entertainment open Fornida, LLC [STREET_ADDRESS]" at bounding box center [615, 100] width 1168 height 21
click at [1140, 42] on icon at bounding box center [1136, 43] width 8 height 8
click at [691, 168] on div "Fornida, LLC [STREET_ADDRESS] Share Link Show More Chats Shipping Address [STRE…" at bounding box center [908, 450] width 584 height 662
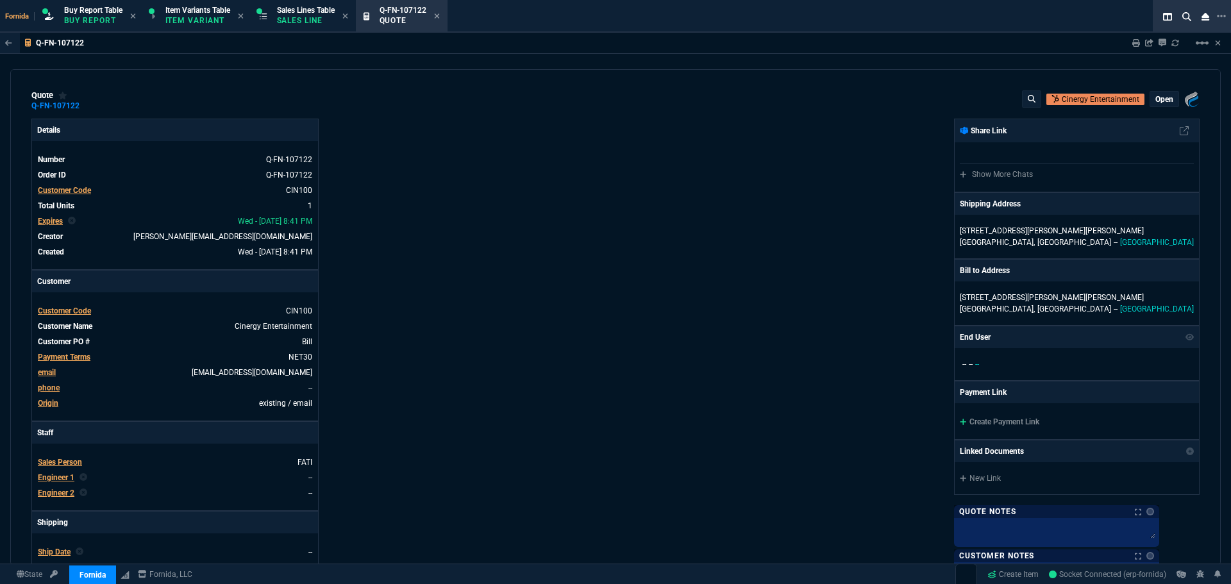
type input "31"
drag, startPoint x: 1139, startPoint y: 46, endPoint x: 115, endPoint y: 204, distance: 1035.7
click at [1139, 46] on icon at bounding box center [1136, 43] width 8 height 8
type input "15"
type input "125"
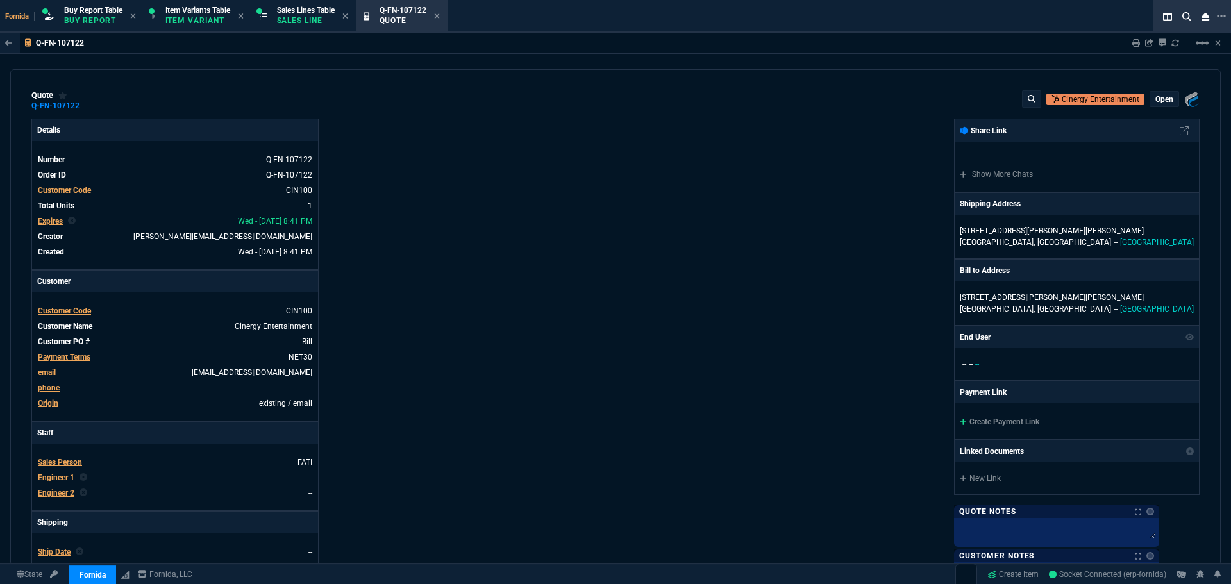
type input "31"
drag, startPoint x: 455, startPoint y: 272, endPoint x: 383, endPoint y: 165, distance: 128.4
click at [455, 267] on div "Details Number Q-FN-107122 Order ID Q-FN-107122 Customer Code CIN100 Total Unit…" at bounding box center [323, 450] width 584 height 662
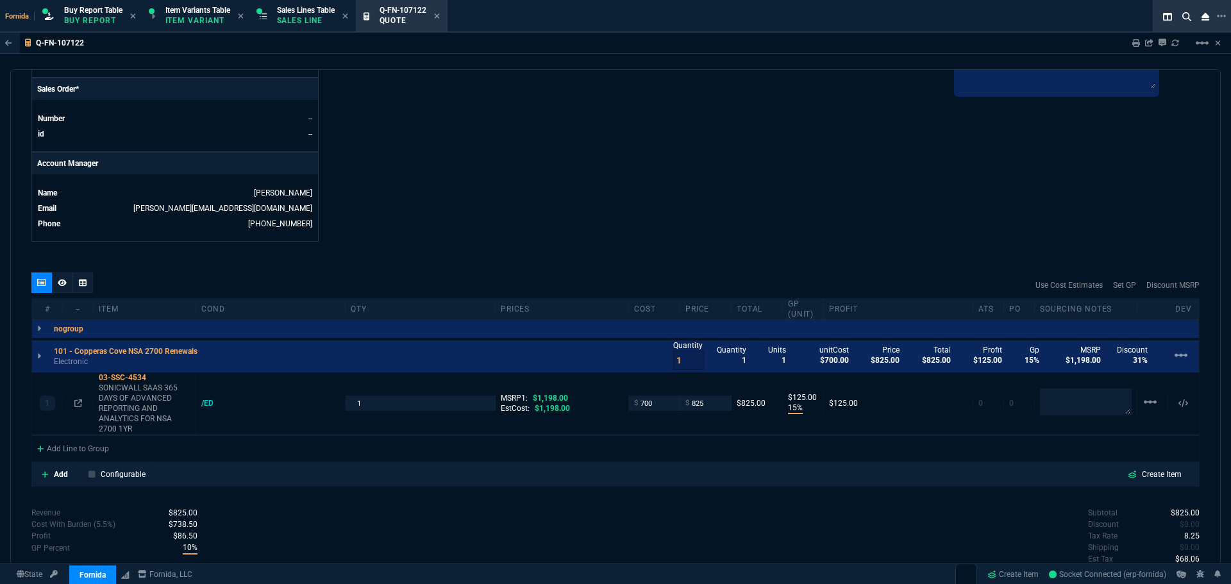
scroll to position [627, 0]
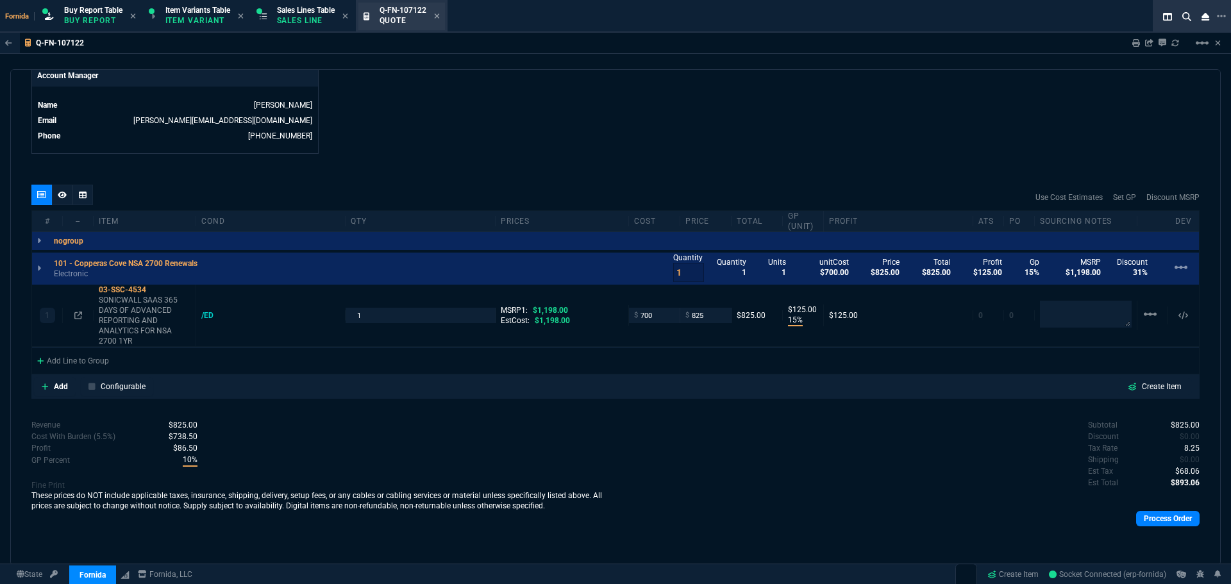
click at [315, 15] on p "Sales Line" at bounding box center [306, 20] width 58 height 10
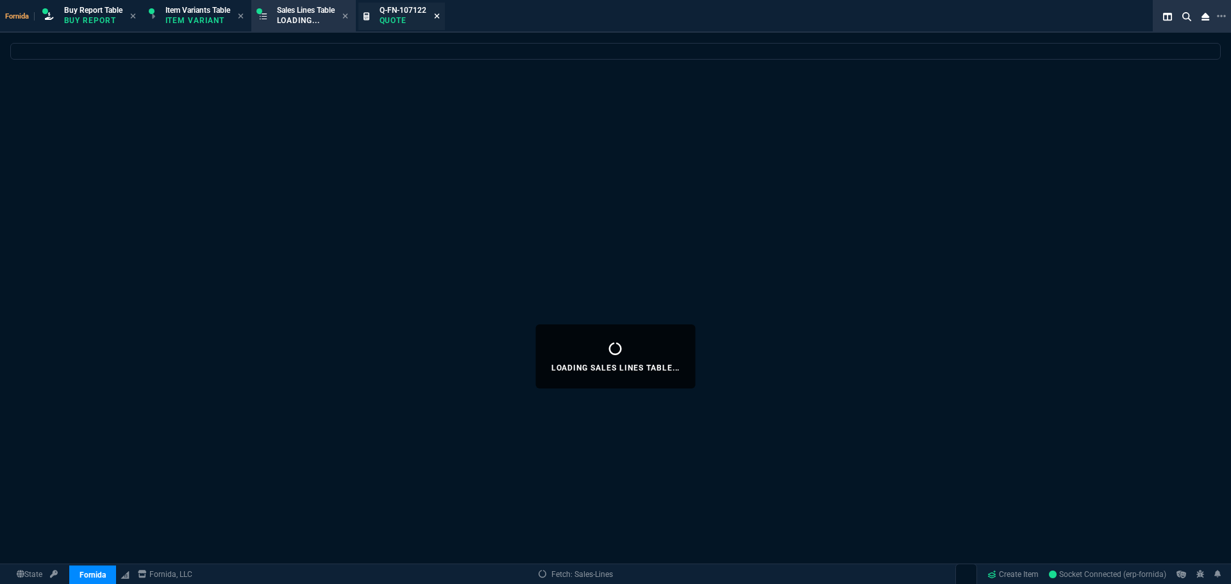
click at [439, 15] on icon at bounding box center [436, 15] width 5 height 5
select select
